Goal: Task Accomplishment & Management: Use online tool/utility

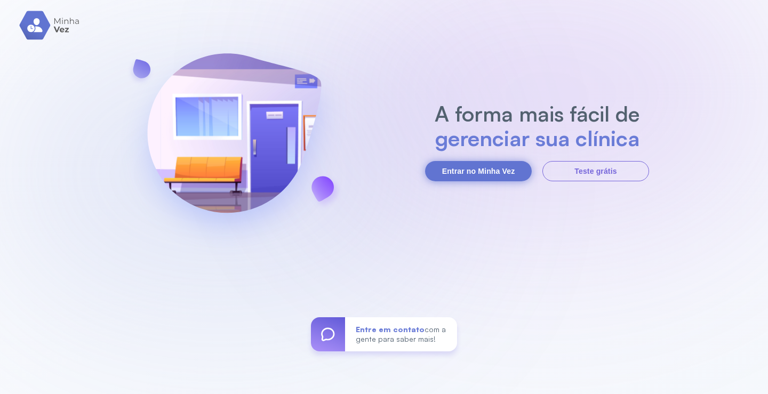
click at [493, 172] on button "Entrar no Minha Vez" at bounding box center [478, 171] width 107 height 20
click at [487, 168] on button "Entrar no Minha Vez" at bounding box center [478, 171] width 107 height 20
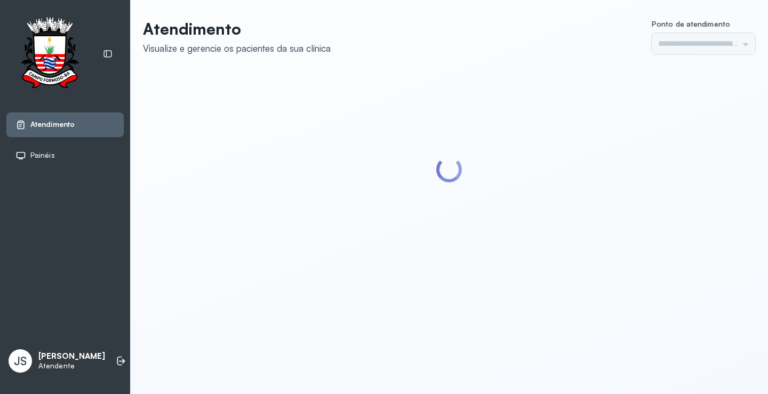
type input "*********"
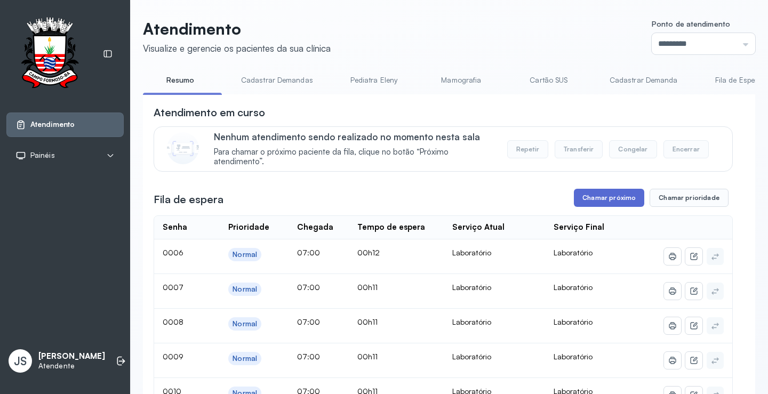
click at [613, 203] on button "Chamar próximo" at bounding box center [609, 198] width 70 height 18
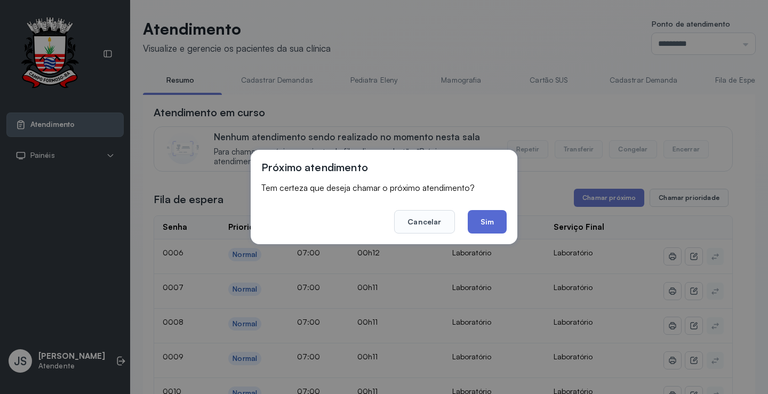
click at [497, 222] on button "Sim" at bounding box center [487, 221] width 39 height 23
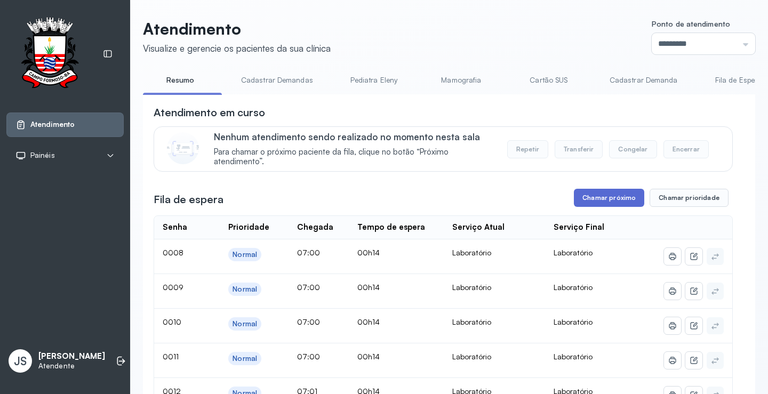
click at [601, 203] on button "Chamar próximo" at bounding box center [609, 198] width 70 height 18
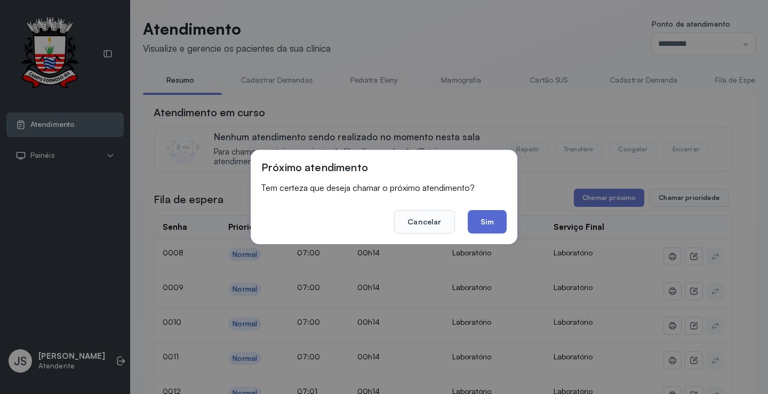
click at [500, 212] on button "Sim" at bounding box center [487, 221] width 39 height 23
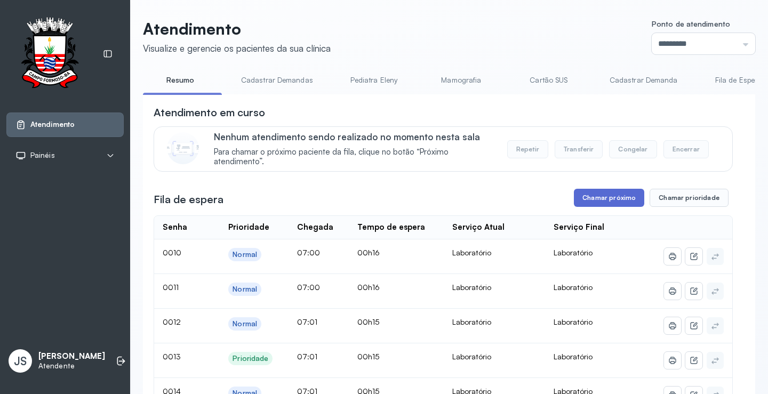
click at [616, 199] on button "Chamar próximo" at bounding box center [609, 198] width 70 height 18
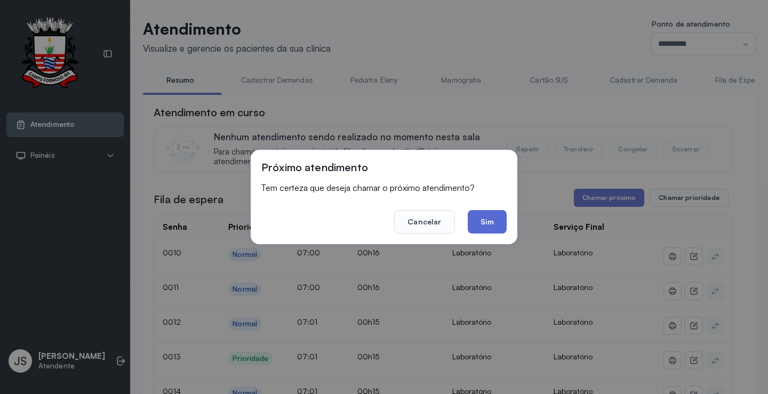
click at [489, 218] on button "Sim" at bounding box center [487, 221] width 39 height 23
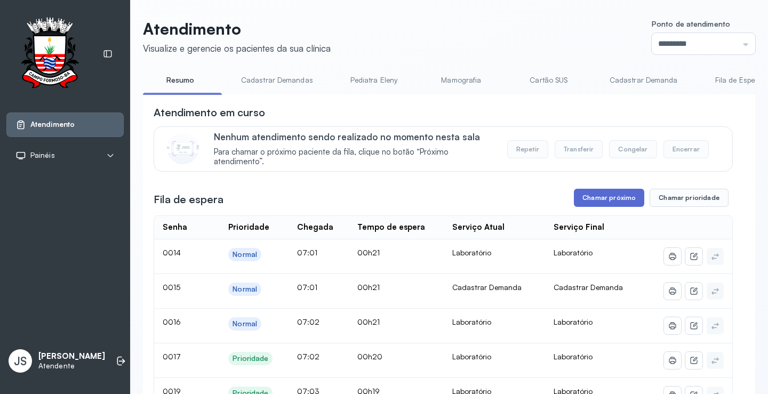
click at [593, 204] on button "Chamar próximo" at bounding box center [609, 198] width 70 height 18
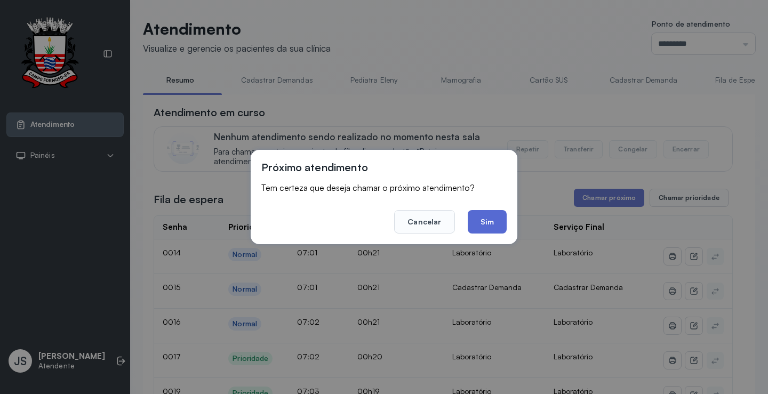
click at [498, 227] on button "Sim" at bounding box center [487, 221] width 39 height 23
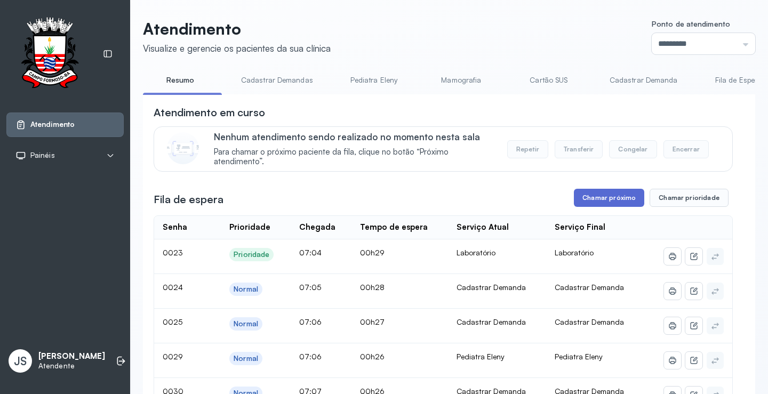
click at [615, 202] on button "Chamar próximo" at bounding box center [609, 198] width 70 height 18
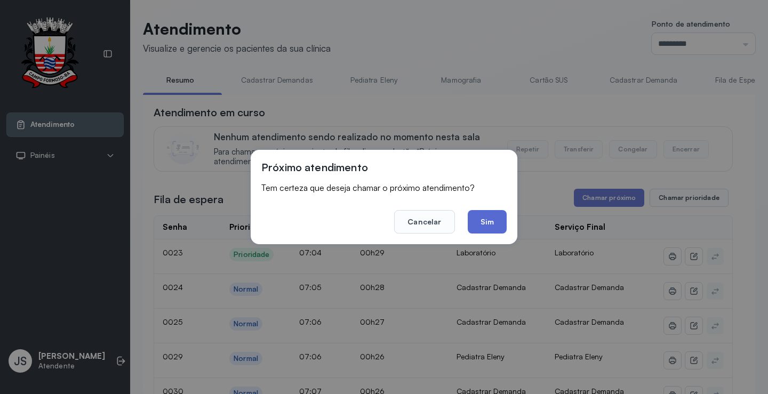
click at [494, 217] on button "Sim" at bounding box center [487, 221] width 39 height 23
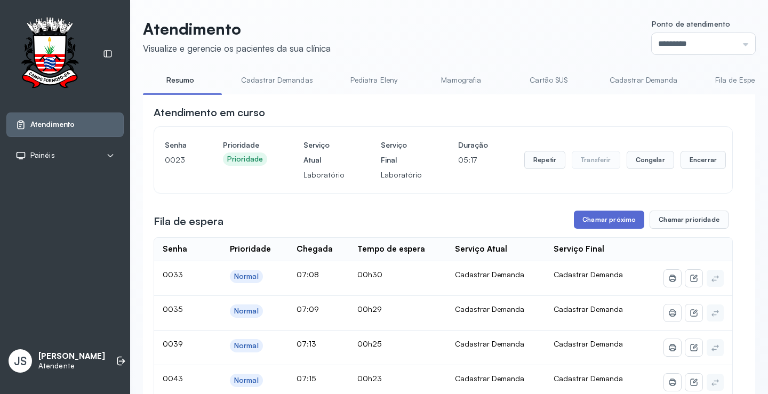
click at [618, 219] on button "Chamar próximo" at bounding box center [609, 220] width 70 height 18
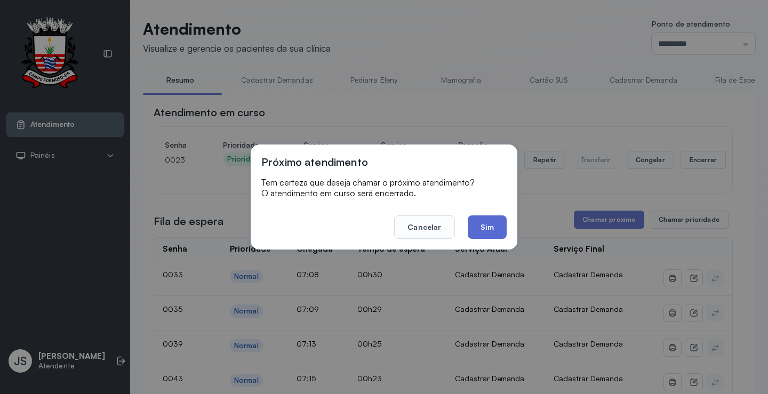
click at [486, 228] on button "Sim" at bounding box center [487, 227] width 39 height 23
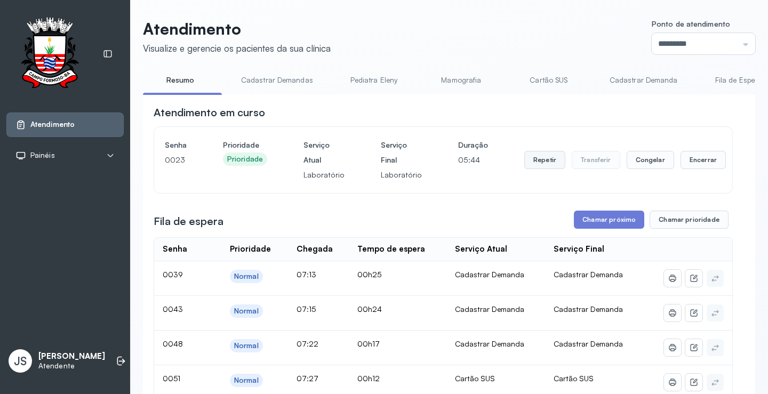
click at [538, 161] on button "Repetir" at bounding box center [544, 160] width 41 height 18
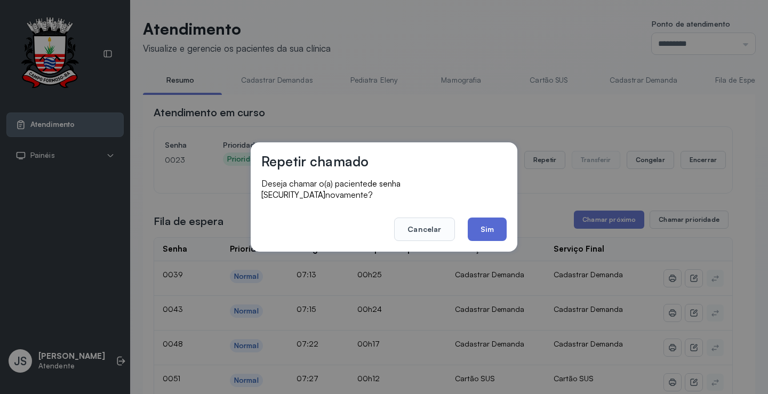
click at [492, 218] on button "Sim" at bounding box center [487, 229] width 39 height 23
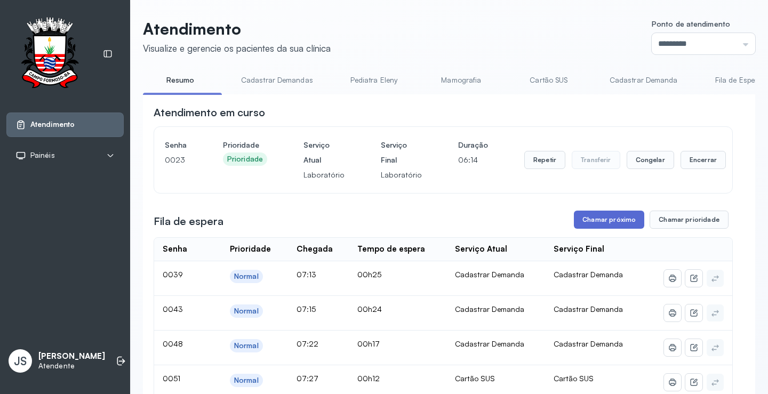
click at [604, 223] on button "Chamar próximo" at bounding box center [609, 220] width 70 height 18
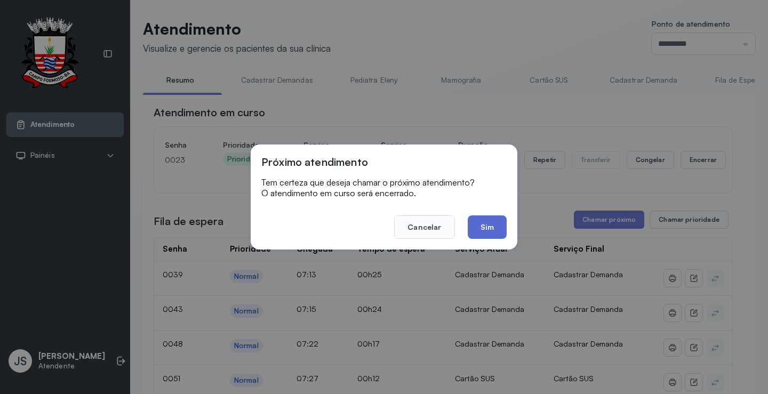
click at [499, 227] on button "Sim" at bounding box center [487, 227] width 39 height 23
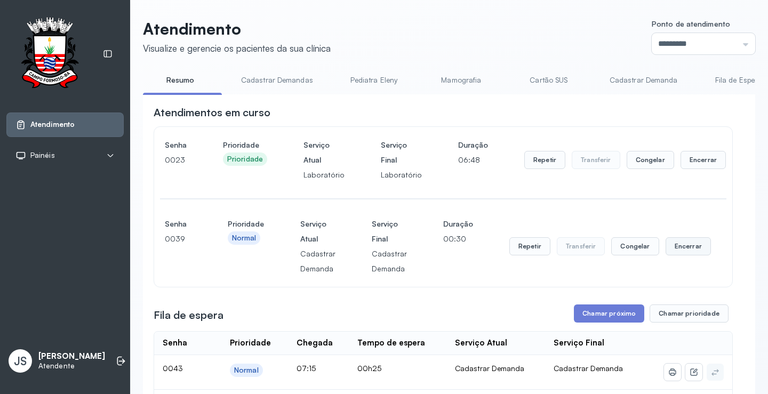
click at [679, 249] on button "Encerrar" at bounding box center [688, 246] width 45 height 18
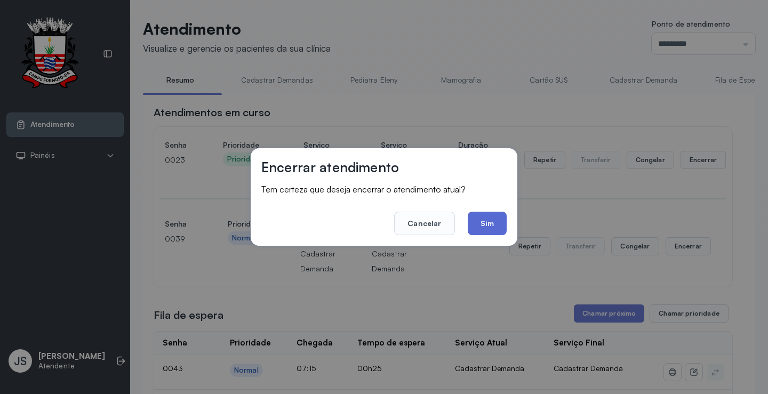
click at [489, 226] on button "Sim" at bounding box center [487, 223] width 39 height 23
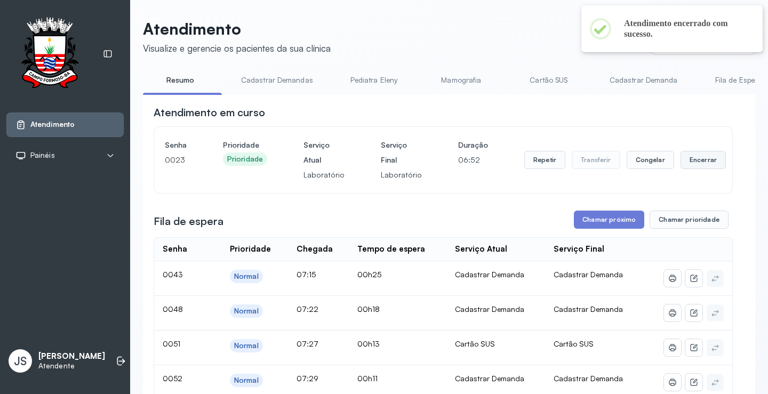
click at [699, 162] on button "Encerrar" at bounding box center [703, 160] width 45 height 18
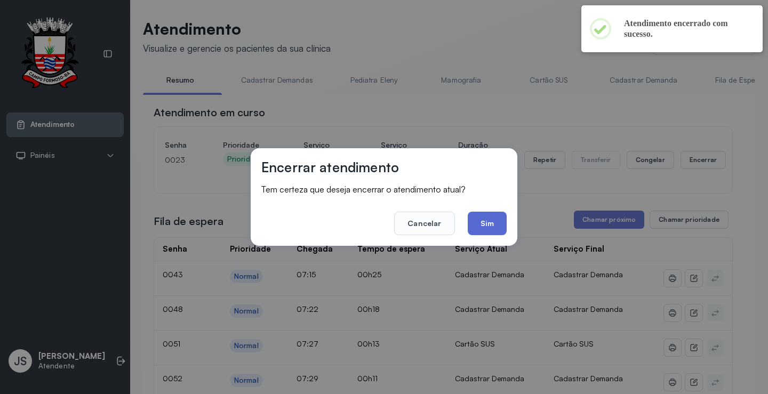
click at [489, 219] on button "Sim" at bounding box center [487, 223] width 39 height 23
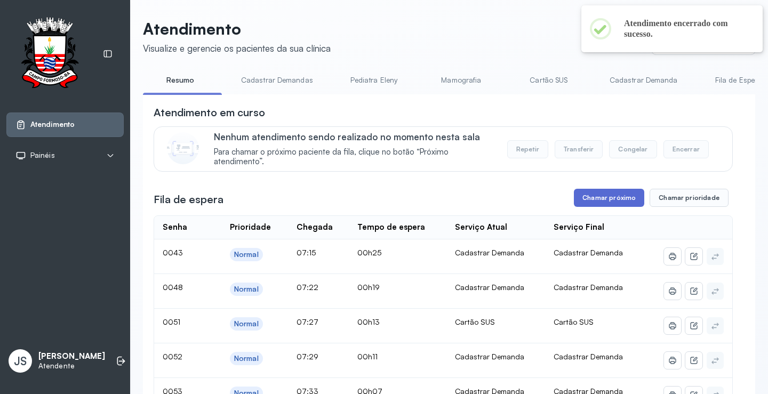
click at [595, 199] on button "Chamar próximo" at bounding box center [609, 198] width 70 height 18
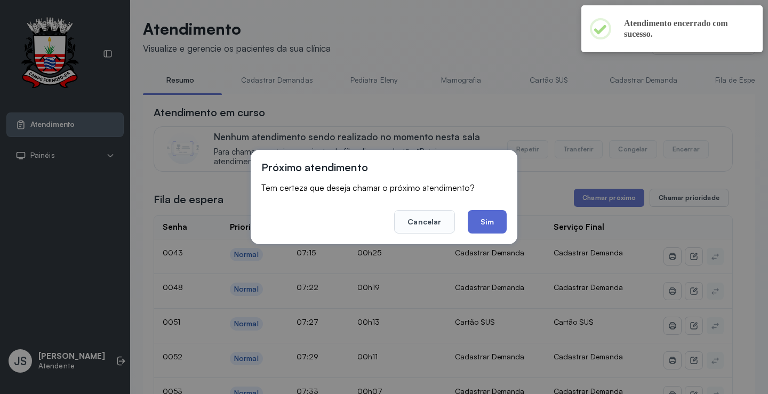
click at [493, 222] on button "Sim" at bounding box center [487, 221] width 39 height 23
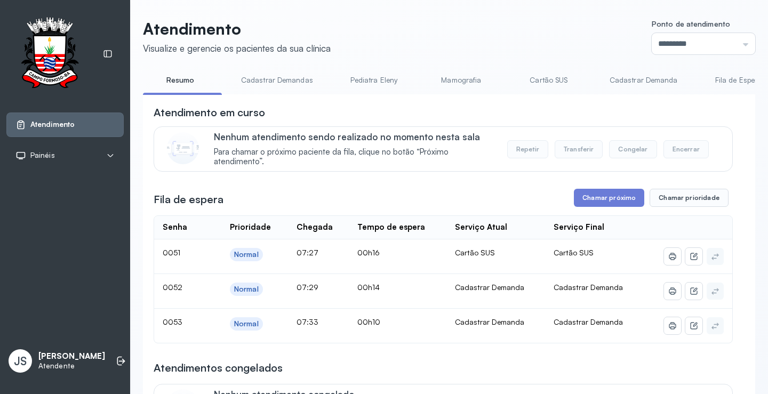
click at [638, 81] on link "Cadastrar Demanda" at bounding box center [644, 80] width 90 height 18
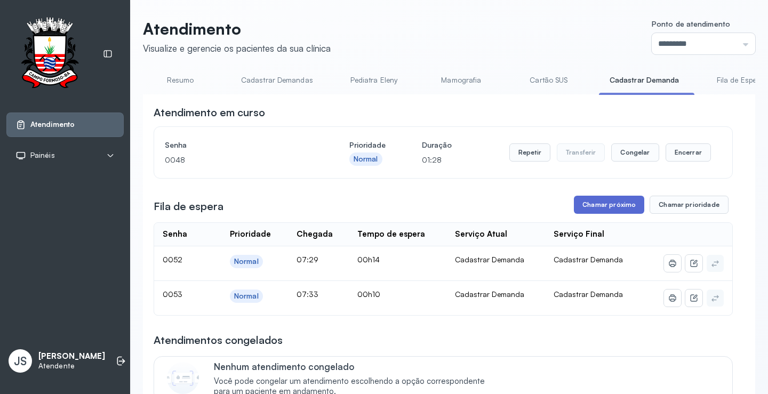
click at [590, 210] on button "Chamar próximo" at bounding box center [609, 205] width 70 height 18
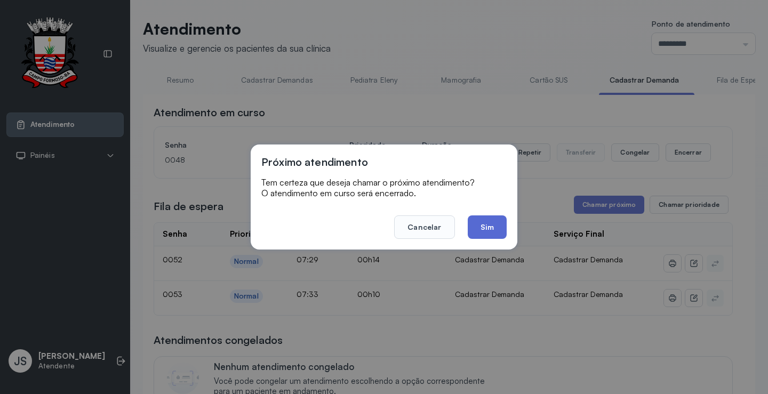
click at [484, 220] on button "Sim" at bounding box center [487, 227] width 39 height 23
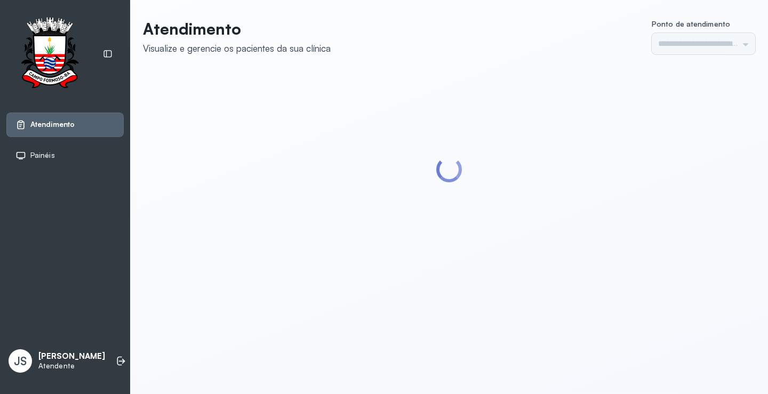
type input "*********"
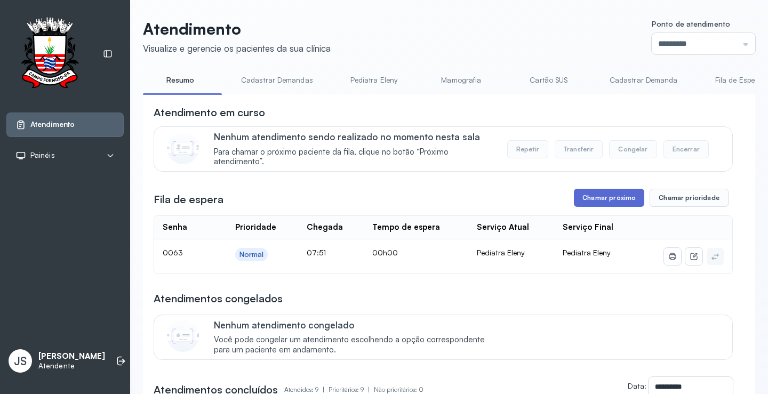
click at [601, 198] on button "Chamar próximo" at bounding box center [609, 198] width 70 height 18
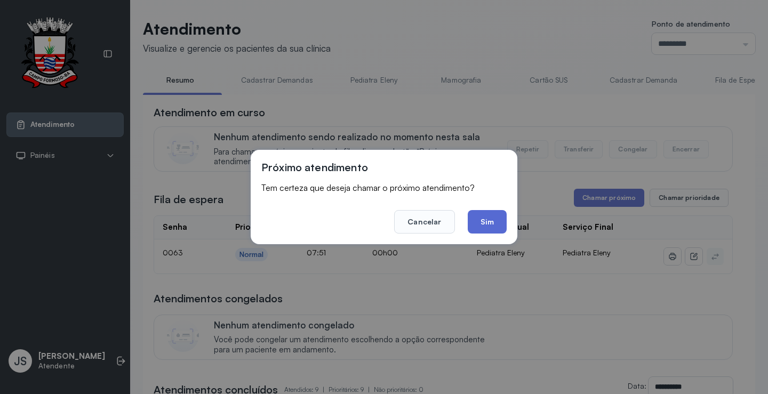
click at [497, 223] on button "Sim" at bounding box center [487, 221] width 39 height 23
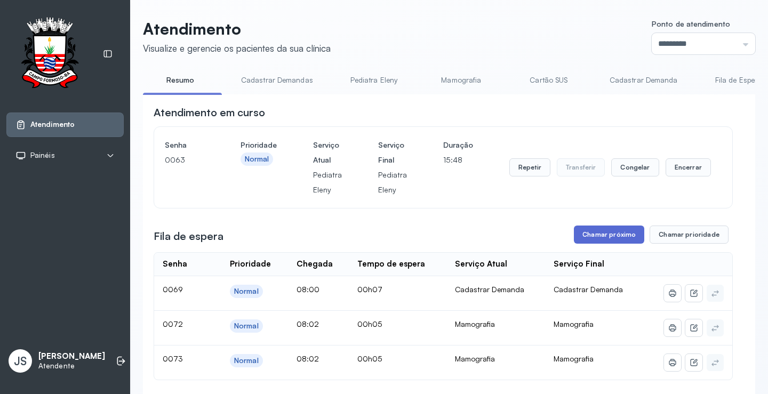
click at [602, 233] on button "Chamar próximo" at bounding box center [609, 235] width 70 height 18
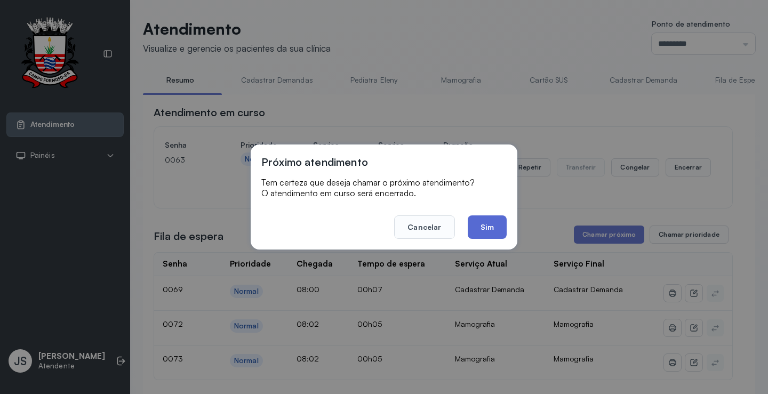
click at [499, 225] on button "Sim" at bounding box center [487, 227] width 39 height 23
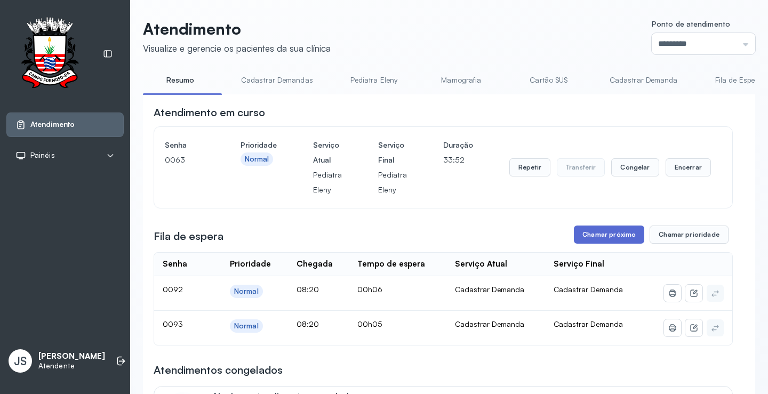
click at [618, 237] on button "Chamar próximo" at bounding box center [609, 235] width 70 height 18
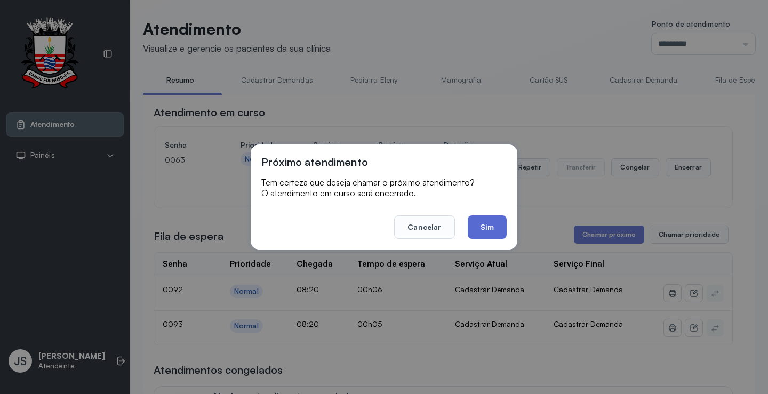
click at [491, 228] on button "Sim" at bounding box center [487, 227] width 39 height 23
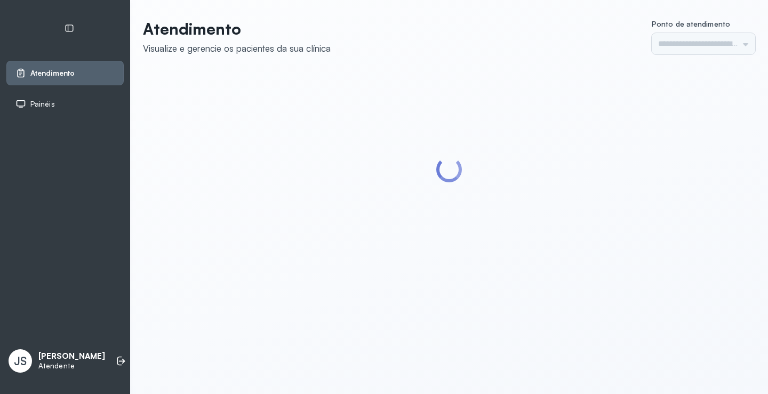
type input "*********"
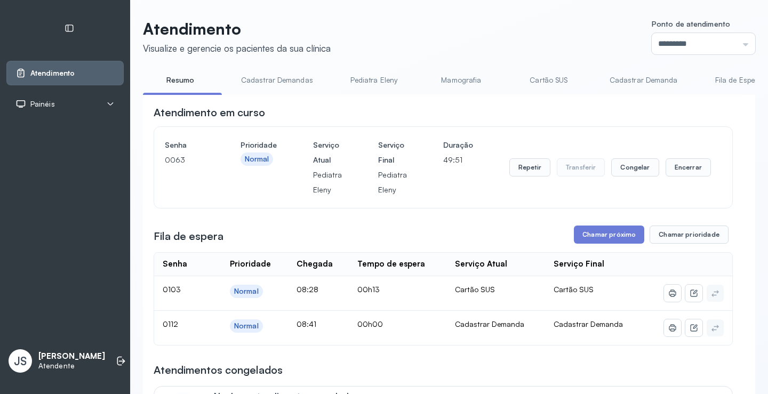
click at [644, 84] on link "Cadastrar Demanda" at bounding box center [644, 80] width 90 height 18
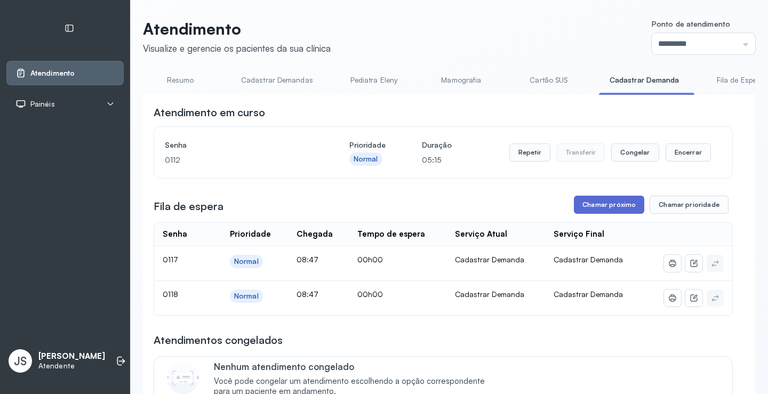
click at [590, 209] on button "Chamar próximo" at bounding box center [609, 205] width 70 height 18
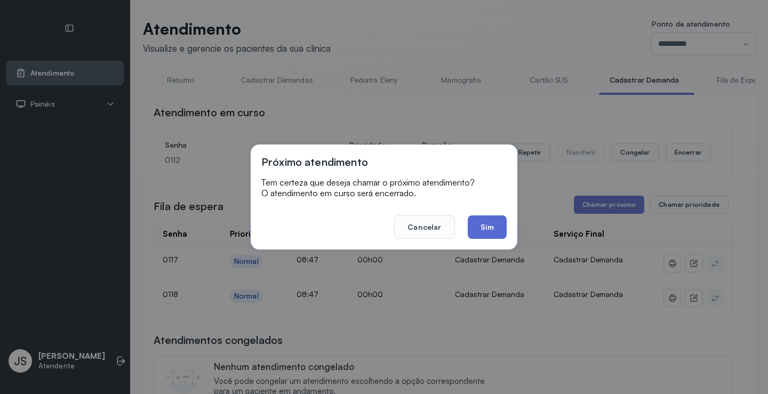
click at [484, 228] on button "Sim" at bounding box center [487, 227] width 39 height 23
